Goal: Information Seeking & Learning: Learn about a topic

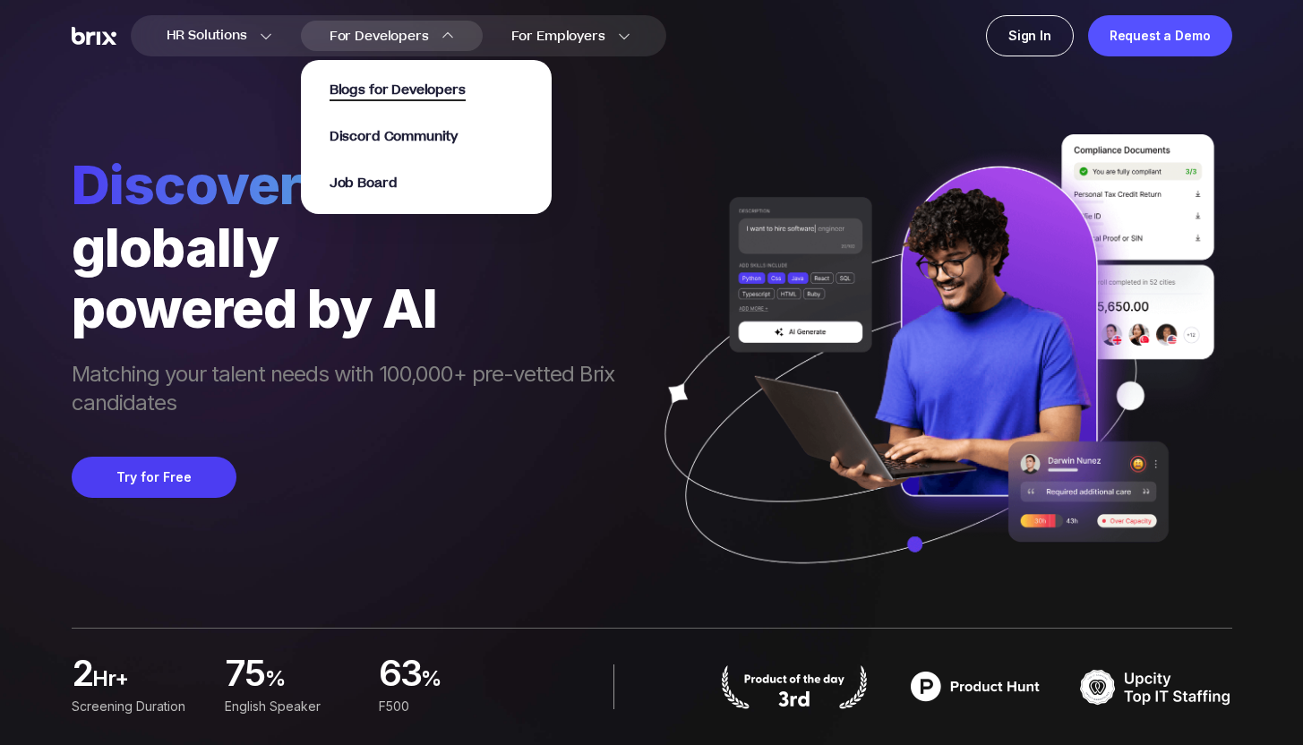
click at [414, 92] on span "Blogs for Developers" at bounding box center [397, 91] width 136 height 21
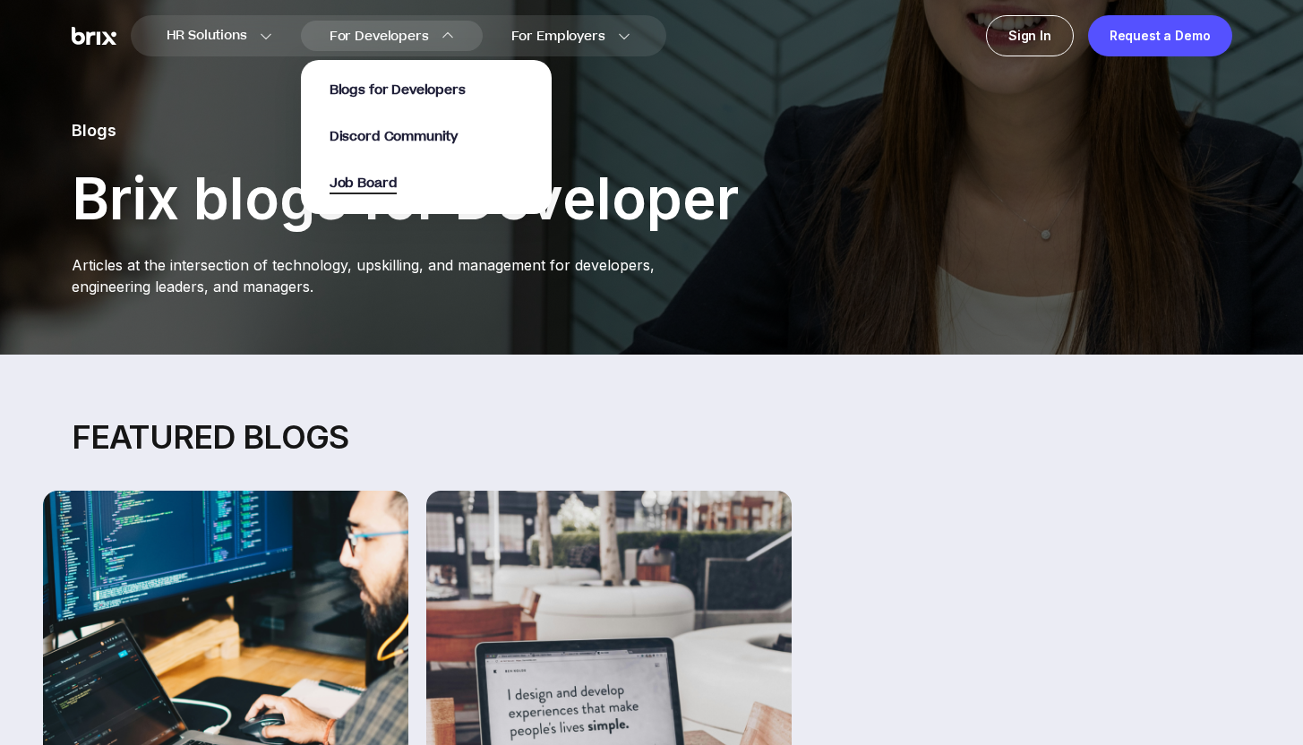
click at [372, 186] on span "Job Board" at bounding box center [363, 184] width 68 height 21
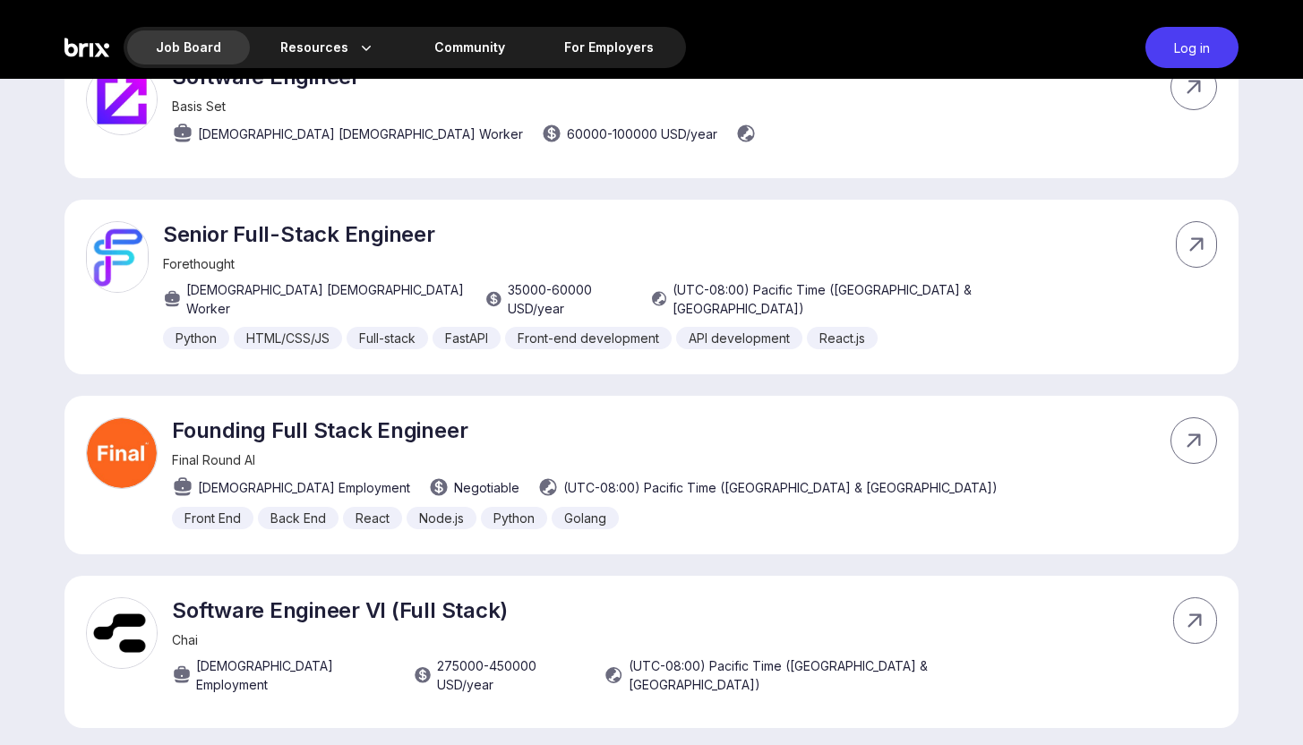
scroll to position [6117, 0]
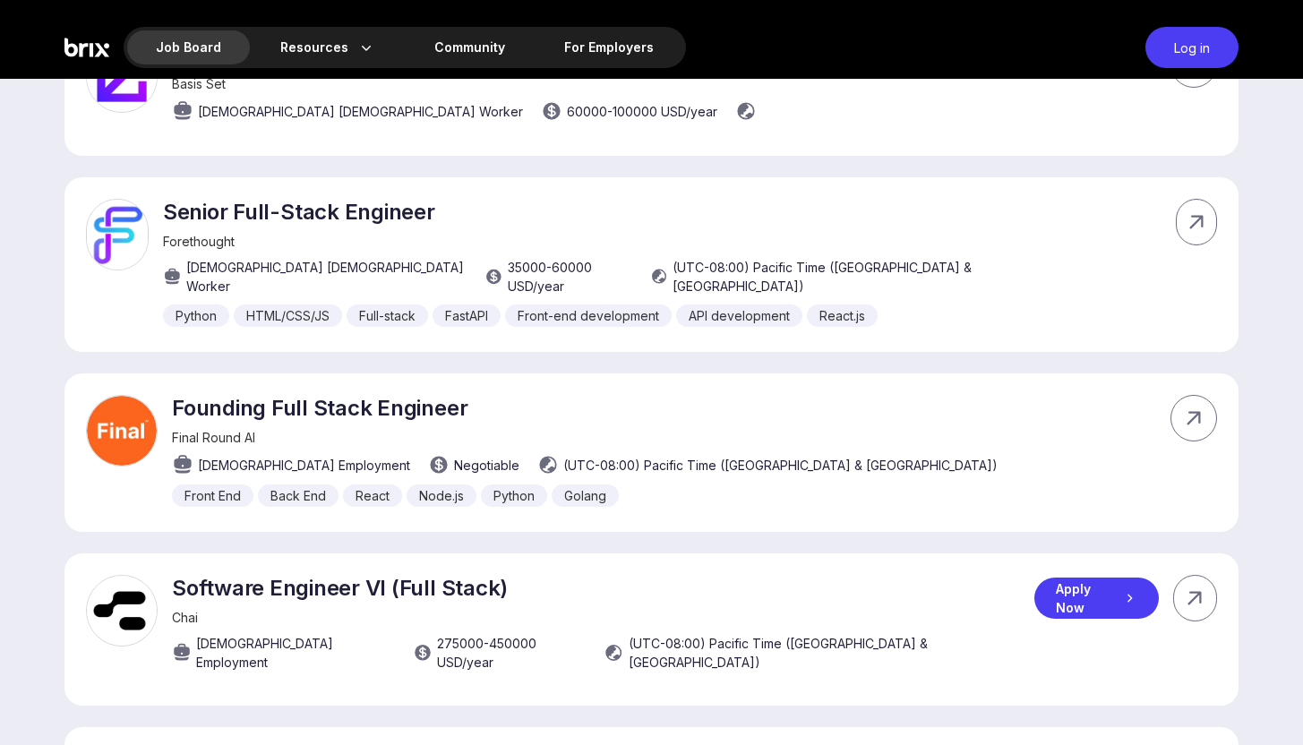
click at [1074, 577] on div "Apply Now" at bounding box center [1096, 597] width 124 height 41
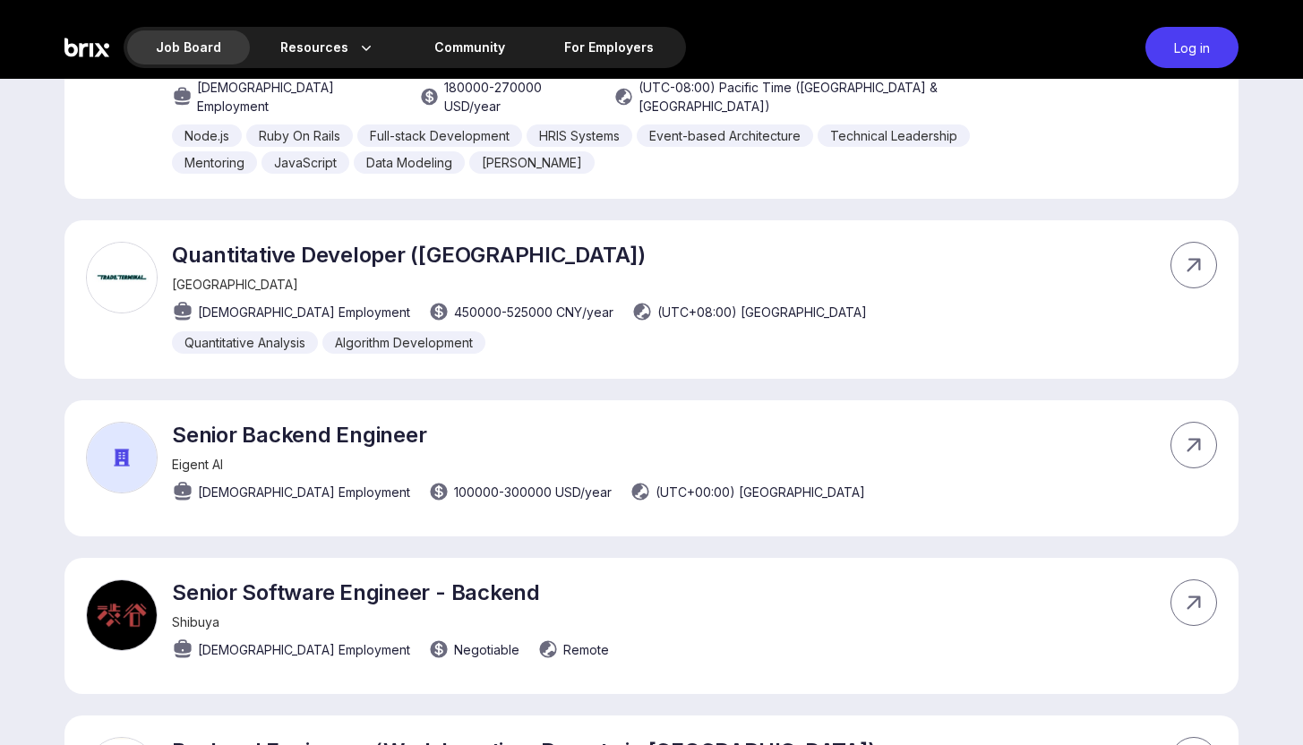
scroll to position [7382, 0]
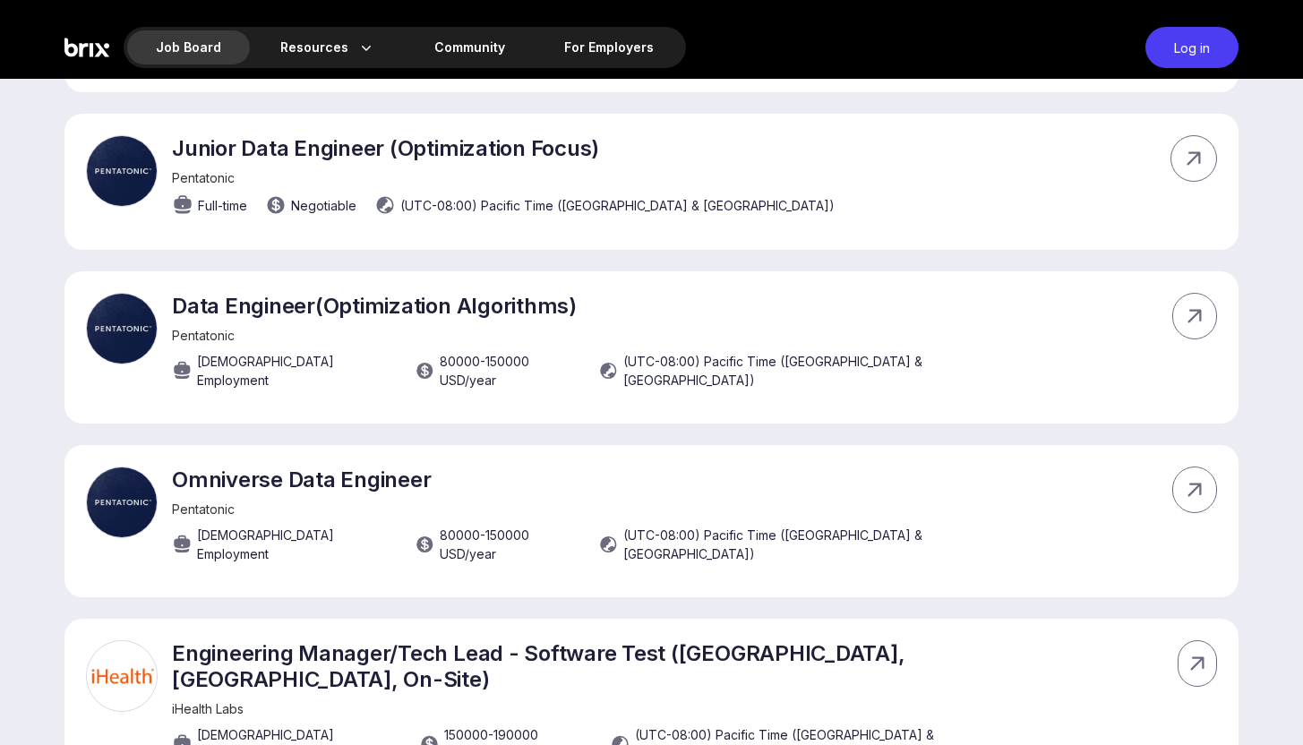
scroll to position [4985, 0]
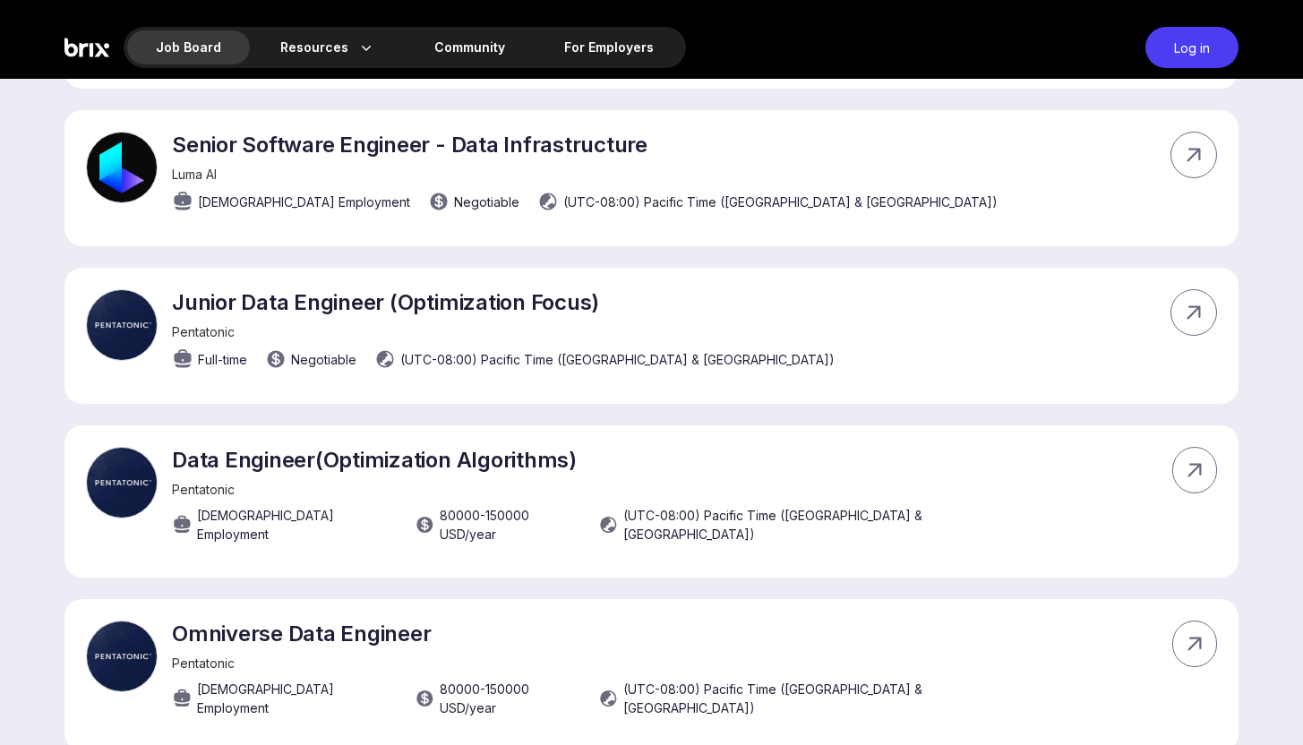
drag, startPoint x: 1300, startPoint y: 312, endPoint x: 1300, endPoint y: 274, distance: 37.6
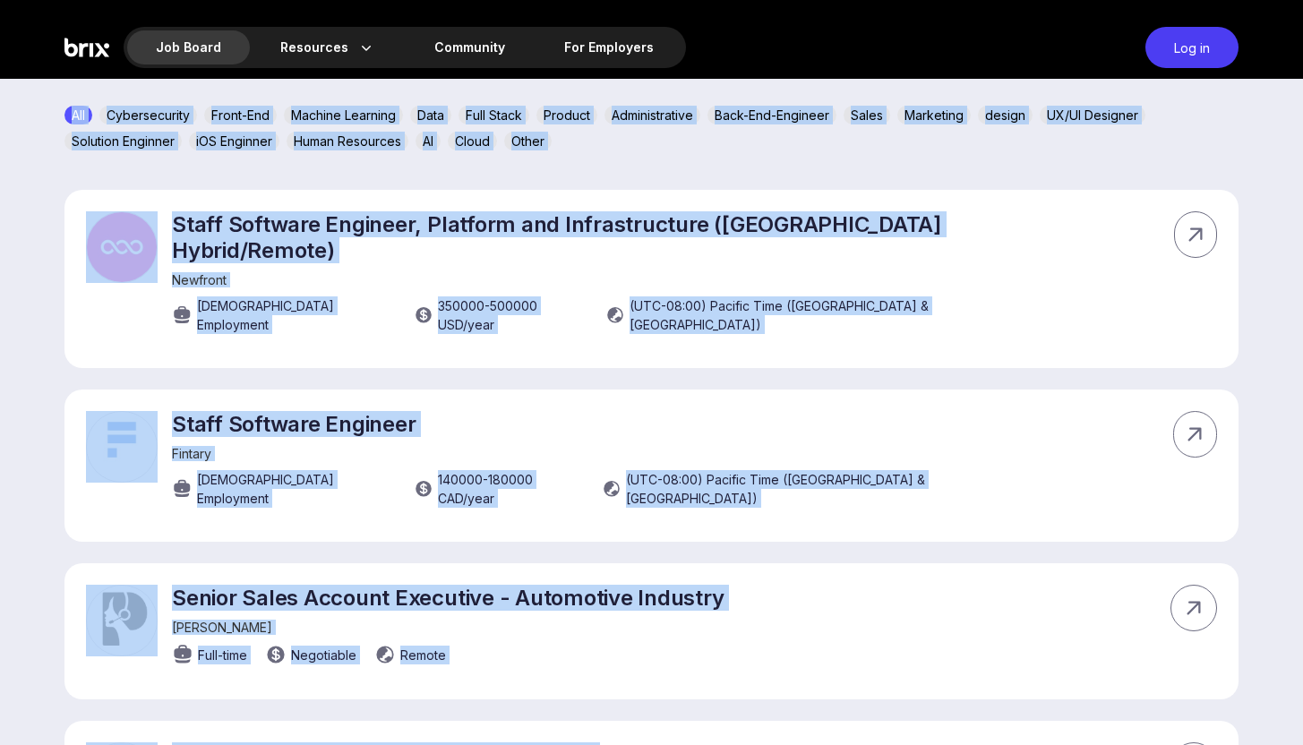
drag, startPoint x: 1315, startPoint y: 311, endPoint x: 1314, endPoint y: 59, distance: 251.6
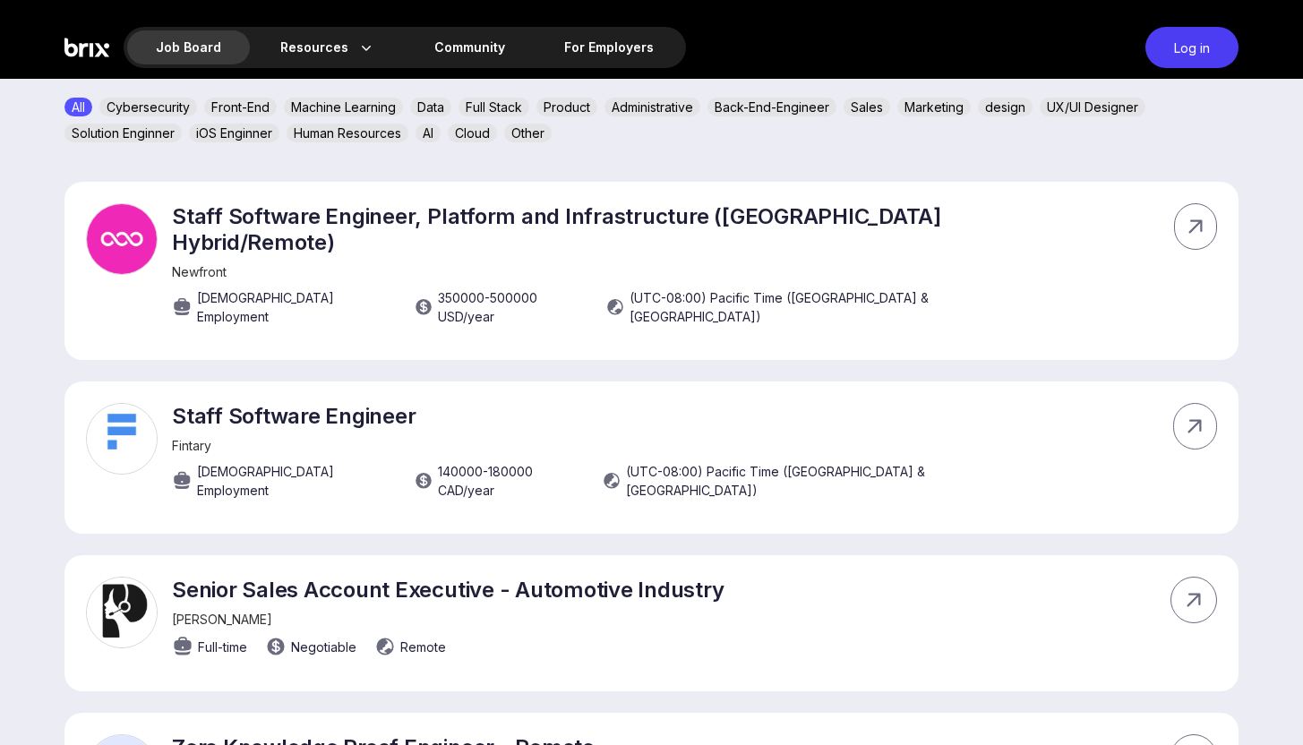
click at [1200, 107] on div "All Cybersecurity Front-End Machine Learning Data Full Stack Product Administra…" at bounding box center [651, 124] width 1174 height 52
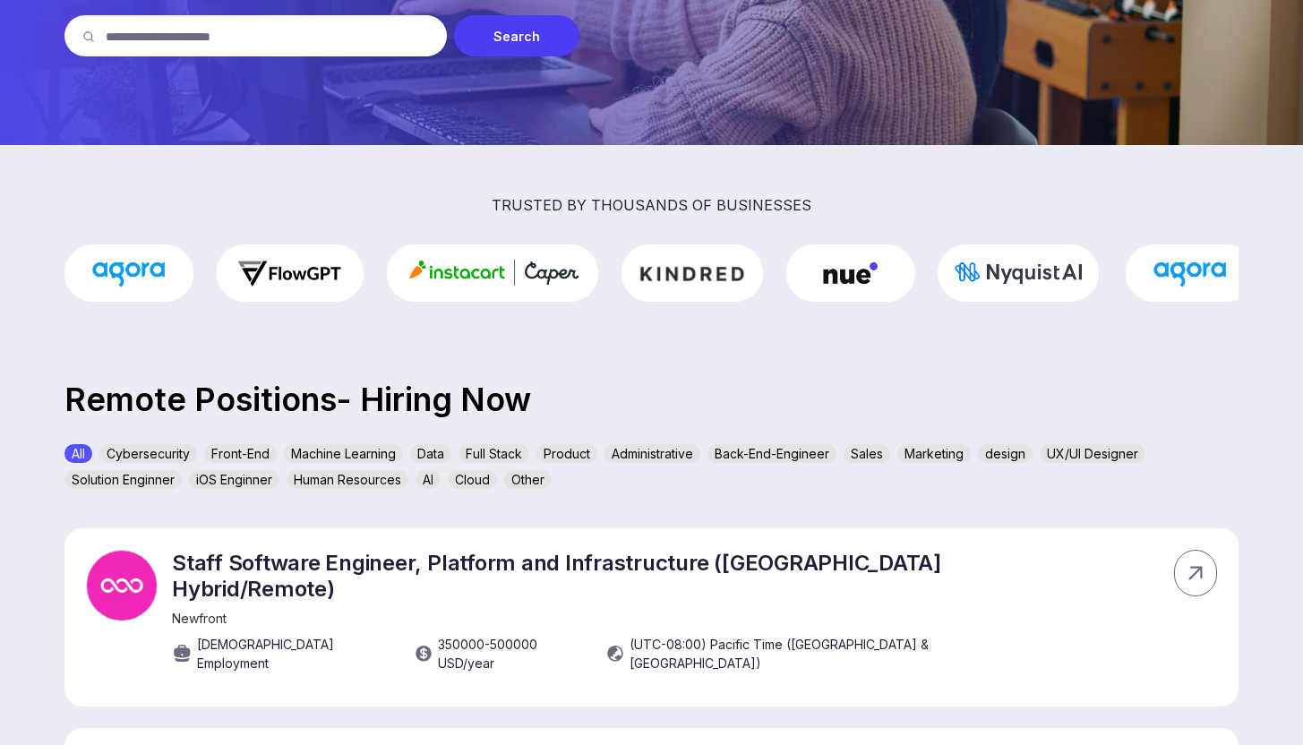
scroll to position [295, 0]
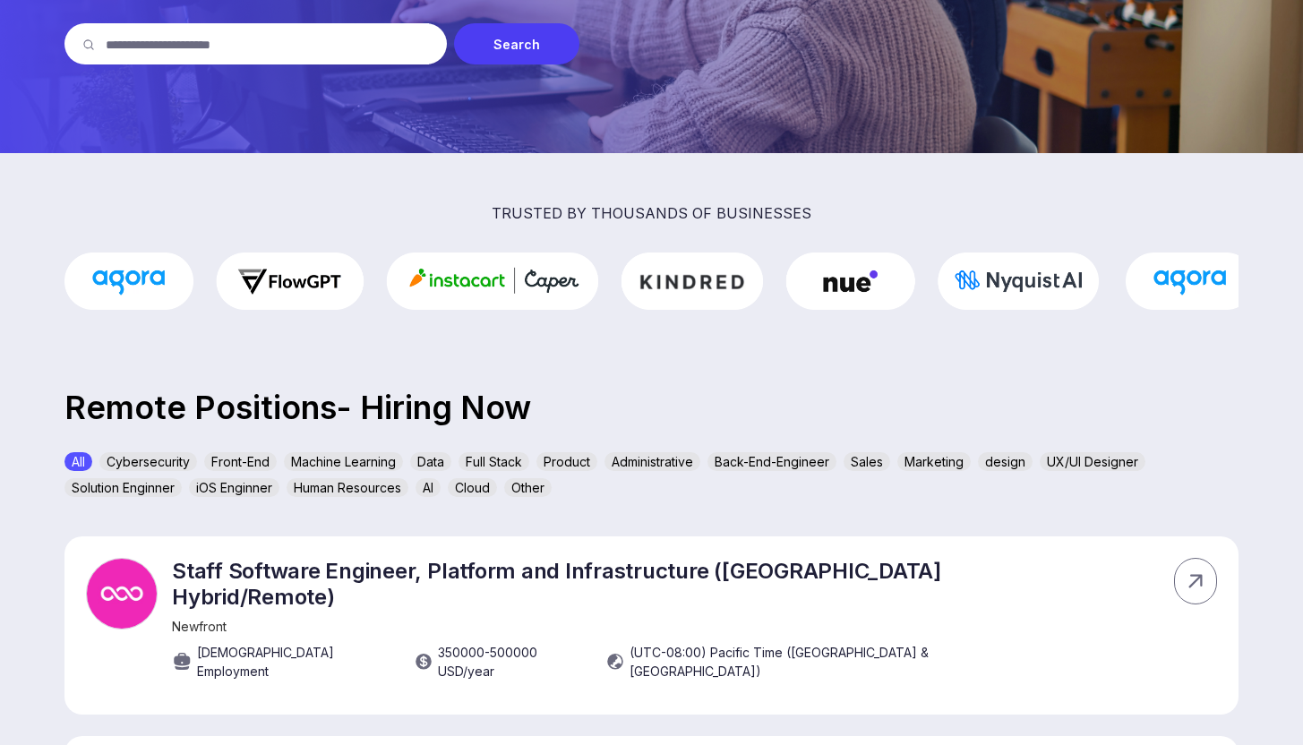
click at [733, 455] on div "Back-End-Engineer" at bounding box center [771, 461] width 129 height 19
click at [483, 463] on div "Full Stack" at bounding box center [493, 461] width 71 height 19
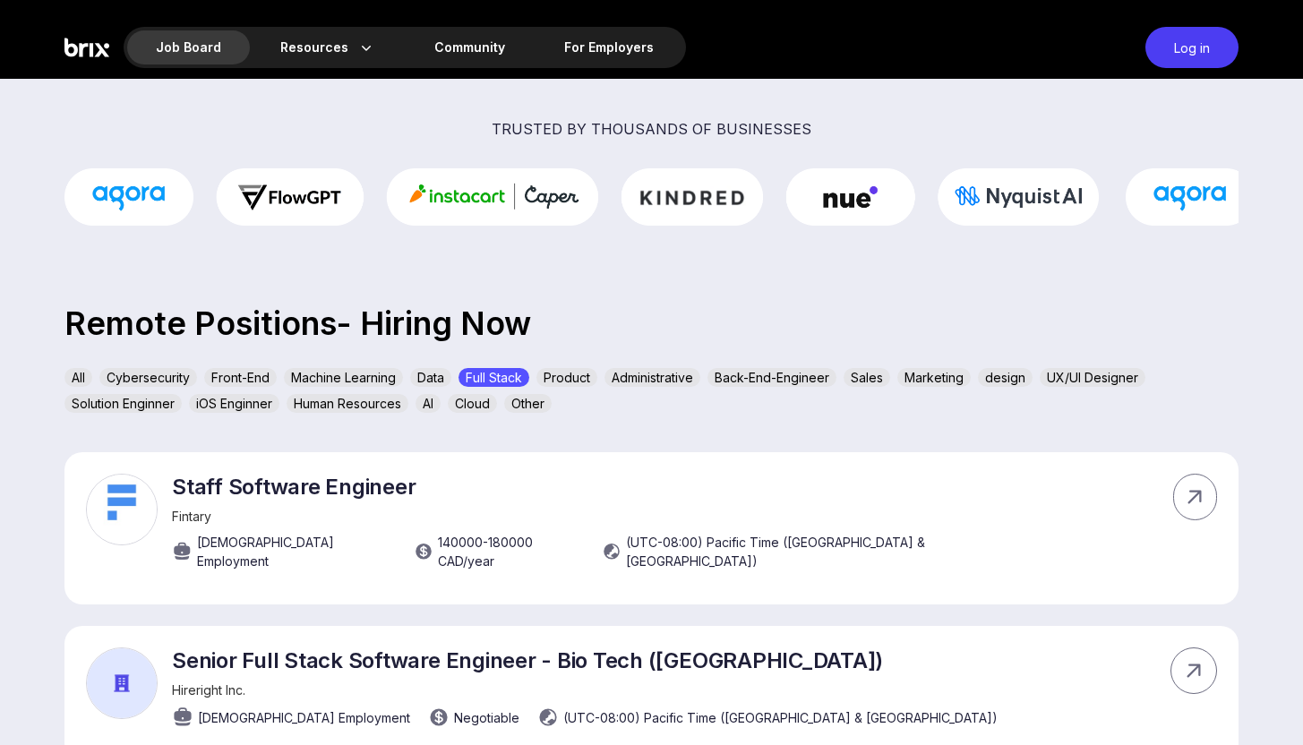
scroll to position [0, 0]
